Goal: Check status: Check status

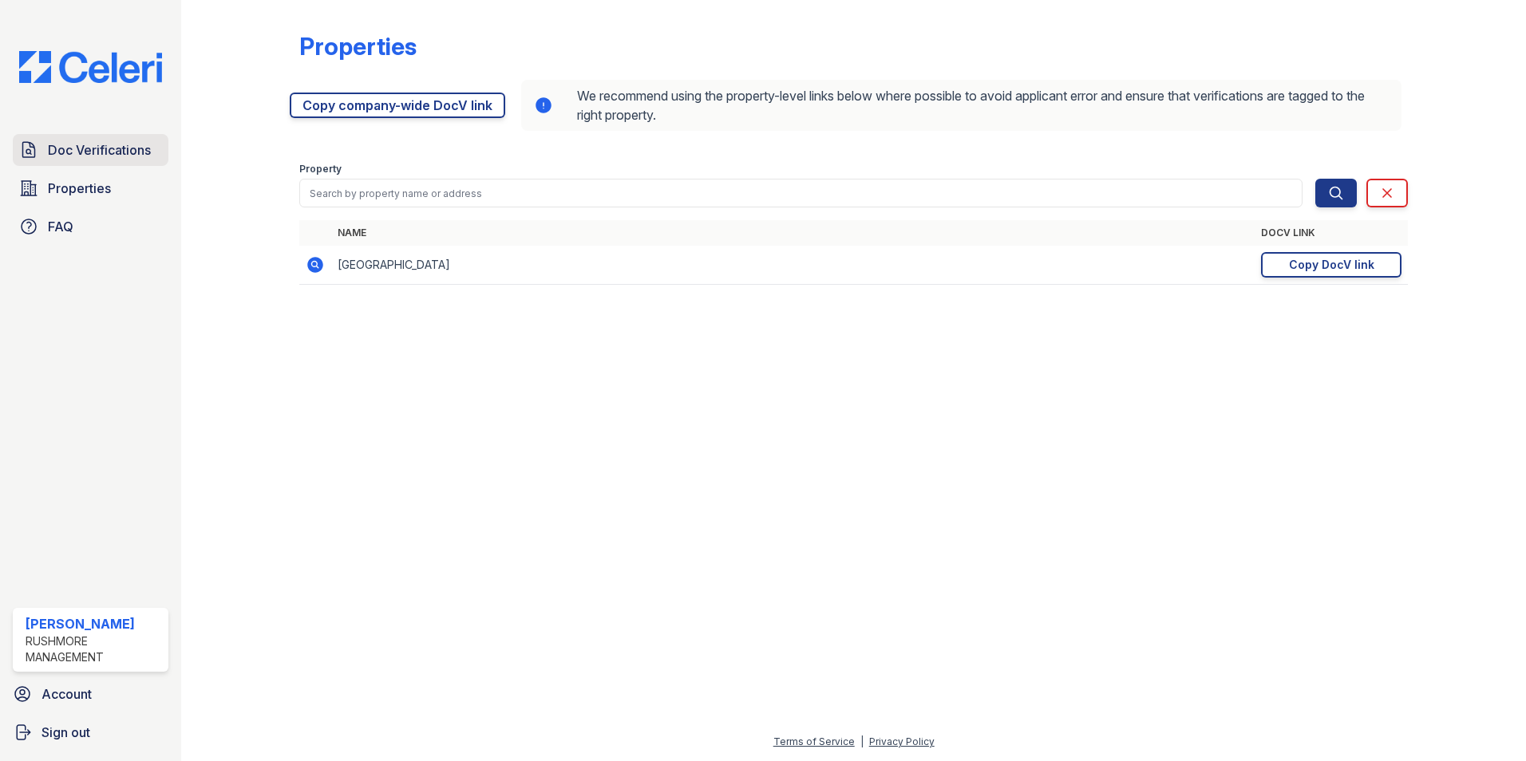
click at [61, 156] on span "Doc Verifications" at bounding box center [99, 149] width 103 height 19
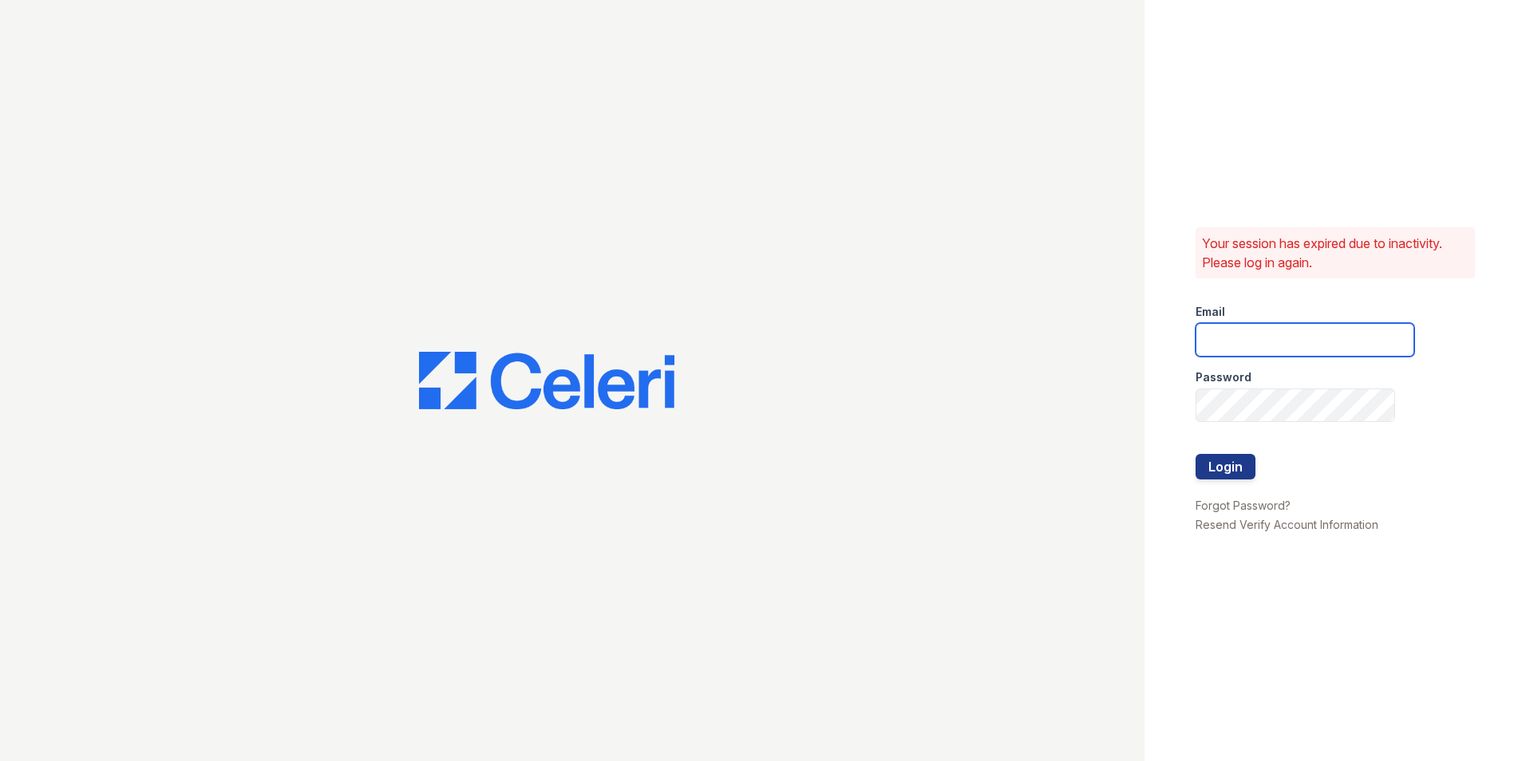
type input "[EMAIL_ADDRESS][DOMAIN_NAME]"
click at [1221, 461] on button "Login" at bounding box center [1226, 467] width 60 height 26
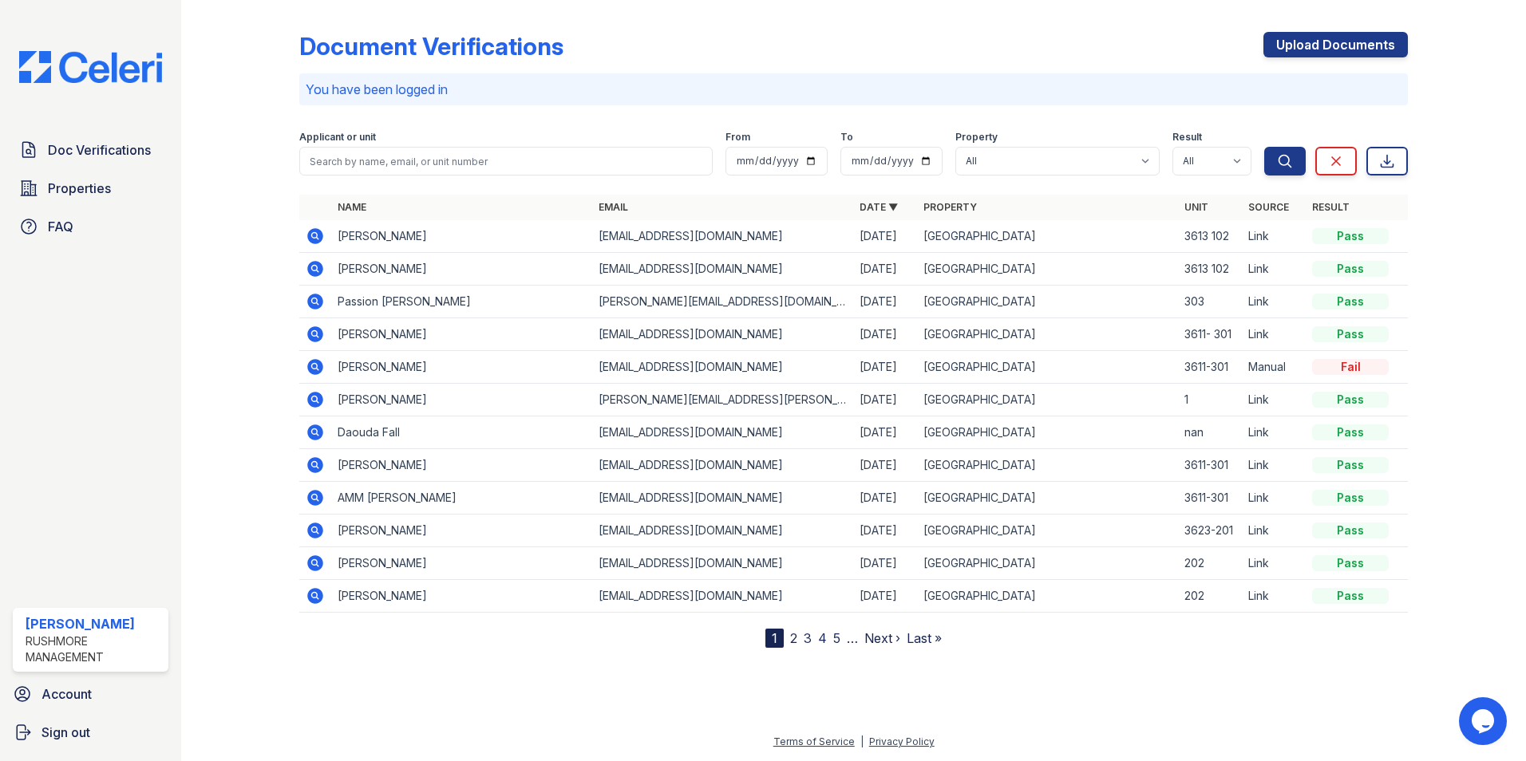
click at [317, 231] on icon at bounding box center [315, 236] width 16 height 16
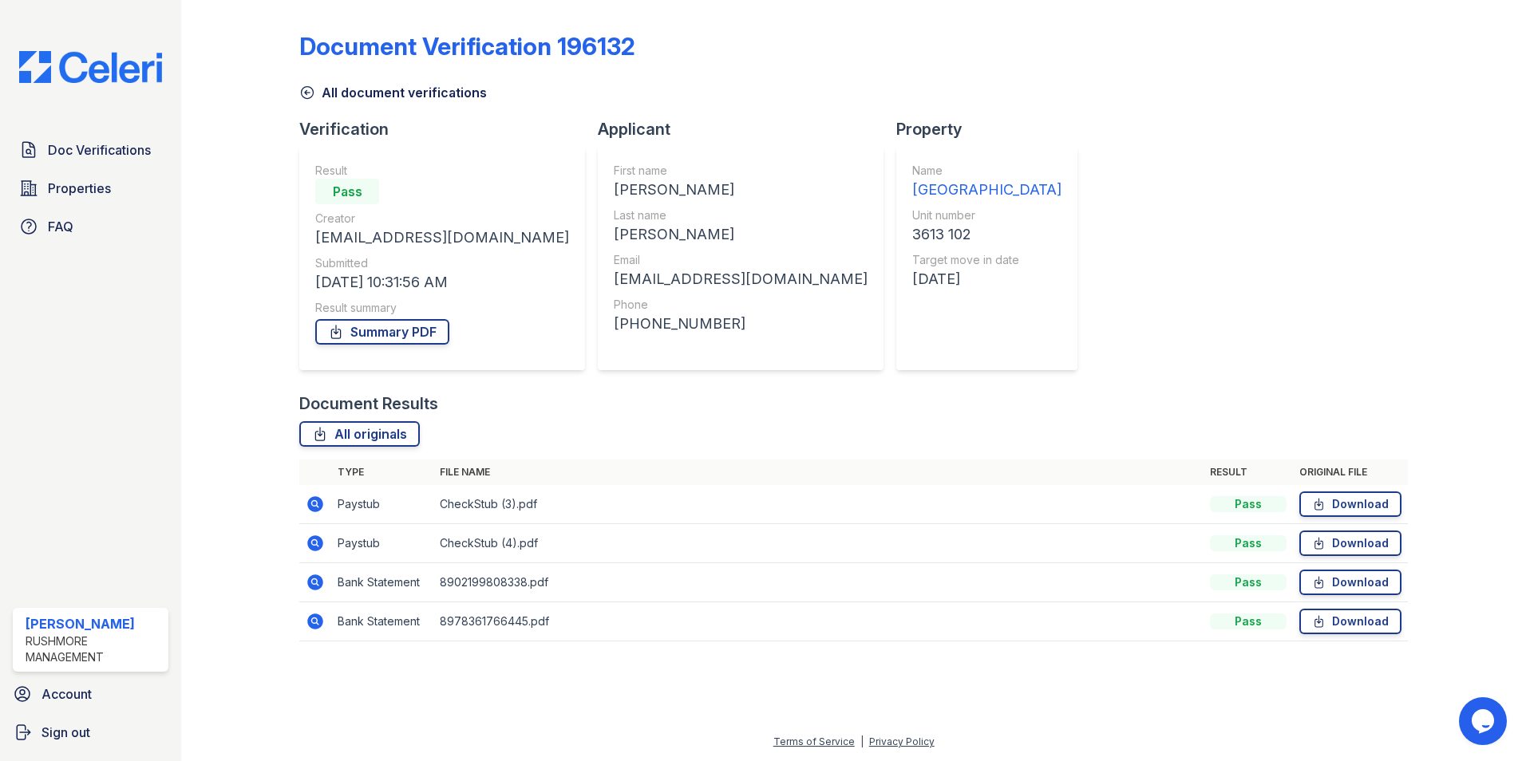
click at [310, 94] on icon at bounding box center [307, 93] width 16 height 16
